Goal: Use online tool/utility: Utilize a website feature to perform a specific function

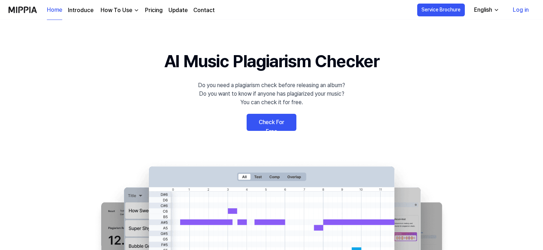
click at [521, 9] on link "Log in" at bounding box center [520, 10] width 27 height 20
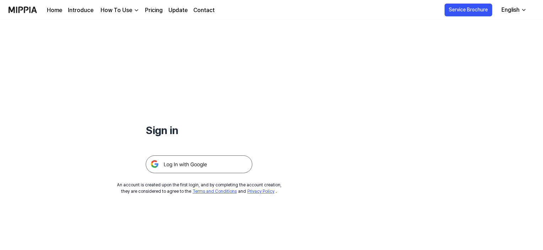
click at [183, 167] on img at bounding box center [199, 164] width 107 height 18
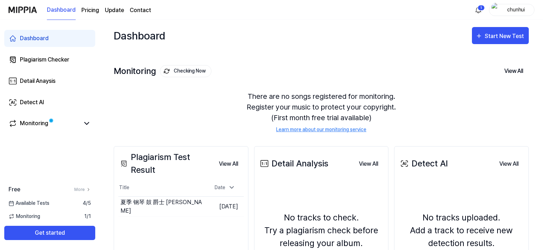
click at [163, 106] on div "There are no songs registered for monitoring. Register your music to protect yo…" at bounding box center [321, 111] width 415 height 59
click at [491, 38] on div "Start New Test" at bounding box center [505, 36] width 41 height 9
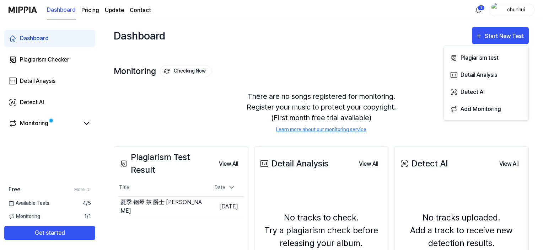
click at [383, 61] on div "Monitoring Checking Now View All Monitoring There are no songs registered for m…" at bounding box center [321, 91] width 415 height 81
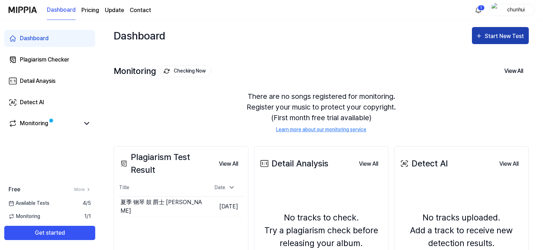
click at [512, 35] on div "Start New Test" at bounding box center [505, 36] width 41 height 9
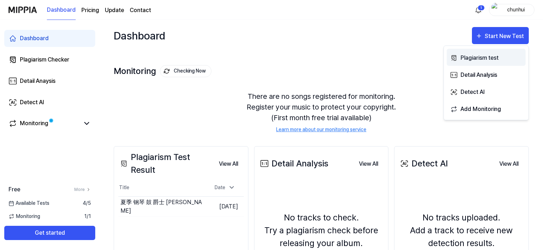
click at [462, 60] on div "Plagiarism test" at bounding box center [491, 57] width 62 height 9
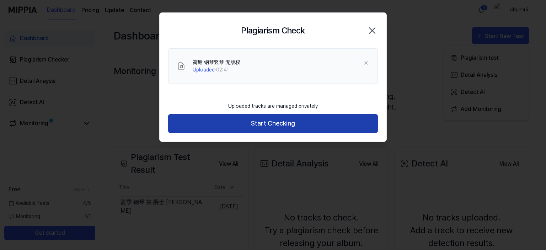
click at [196, 124] on button "Start Checking" at bounding box center [273, 123] width 210 height 19
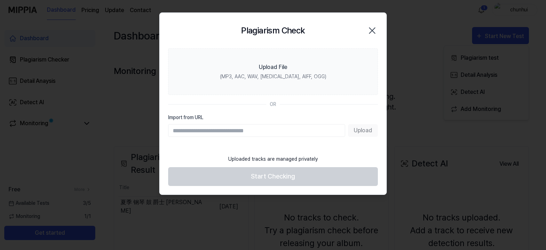
click at [417, 17] on div at bounding box center [273, 125] width 546 height 250
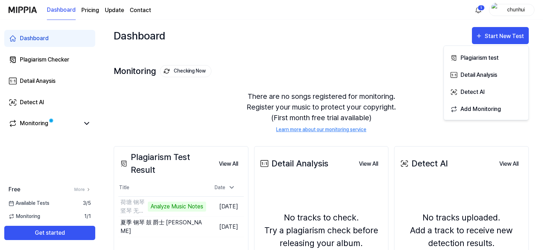
click at [176, 115] on div "There are no songs registered for monitoring. Register your music to protect yo…" at bounding box center [321, 111] width 415 height 59
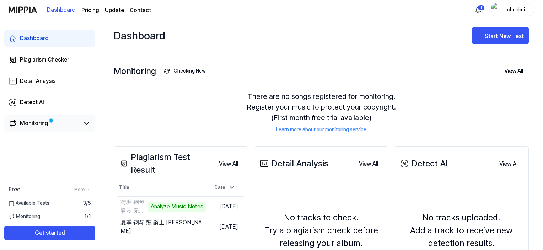
click at [42, 126] on div "Monitoring" at bounding box center [34, 123] width 28 height 9
click at [66, 126] on link "Monitoring" at bounding box center [44, 123] width 71 height 9
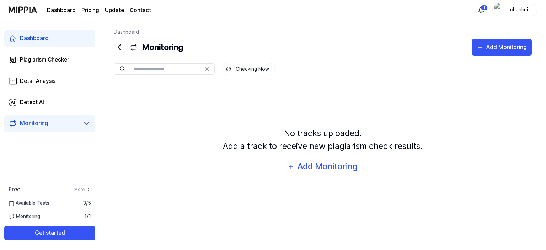
click at [86, 122] on icon at bounding box center [86, 123] width 9 height 9
click at [53, 41] on link "Dashboard" at bounding box center [49, 38] width 91 height 17
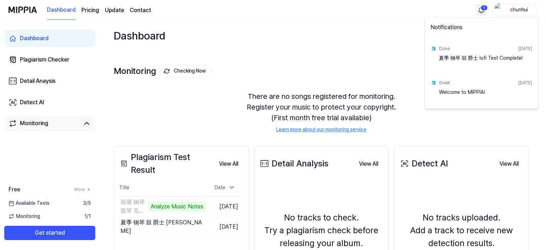
click at [478, 7] on html "Dashboard Pricing Update Contact 1 chunhui Dashboard Plagiarism Checker Detail …" at bounding box center [273, 125] width 546 height 250
click at [392, 45] on html "Dashboard Pricing Update Contact chunhui Dashboard Plagiarism Checker Detail An…" at bounding box center [273, 125] width 546 height 250
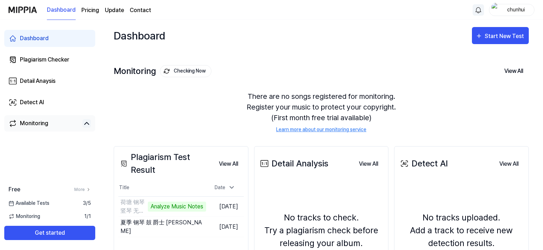
click at [242, 133] on div "Plagiarism Test Result View All Plagiarism Test Result Title Date 荷塘 钢琴竖琴 无版权 A…" at bounding box center [321, 237] width 415 height 210
click at [496, 42] on button "Start New Test" at bounding box center [500, 35] width 57 height 17
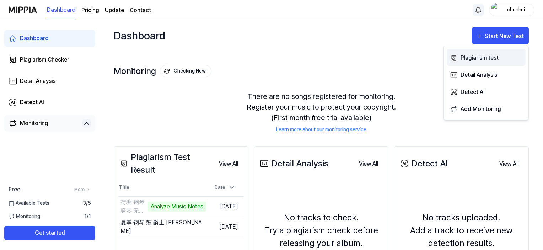
click at [465, 61] on div "Plagiarism test" at bounding box center [491, 57] width 62 height 9
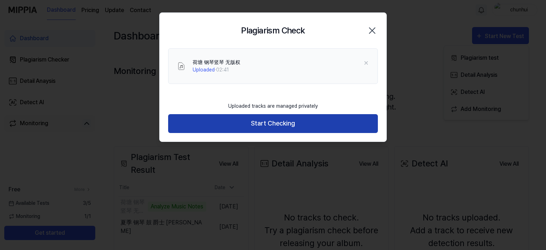
click at [273, 124] on button "Start Checking" at bounding box center [273, 123] width 210 height 19
